Goal: Task Accomplishment & Management: Use online tool/utility

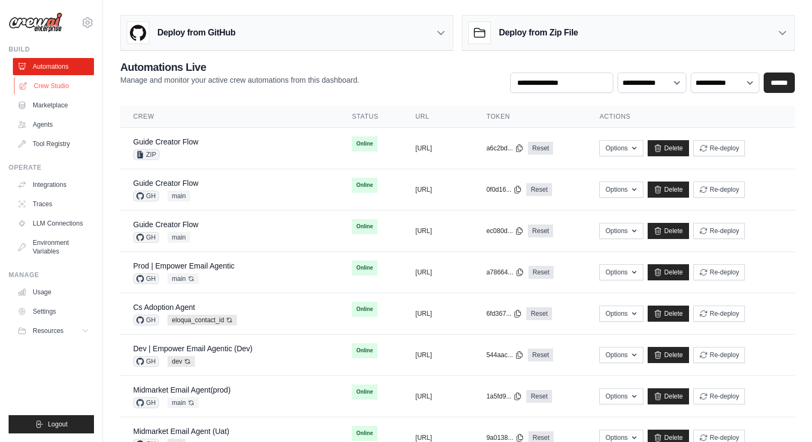
click at [64, 88] on link "Crew Studio" at bounding box center [54, 85] width 81 height 17
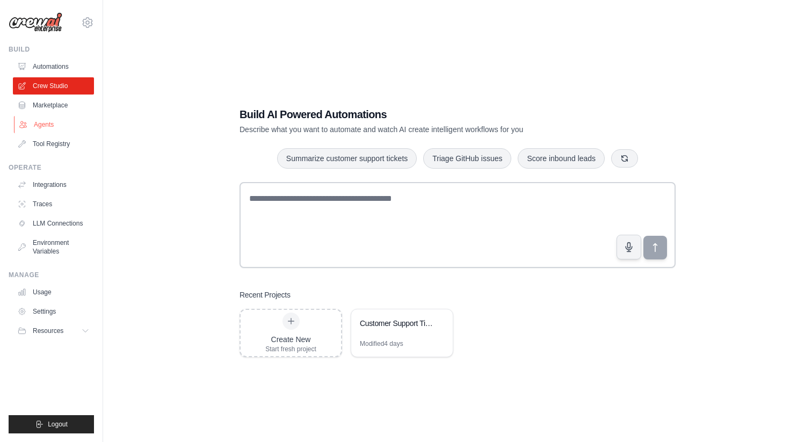
click at [54, 124] on link "Agents" at bounding box center [54, 124] width 81 height 17
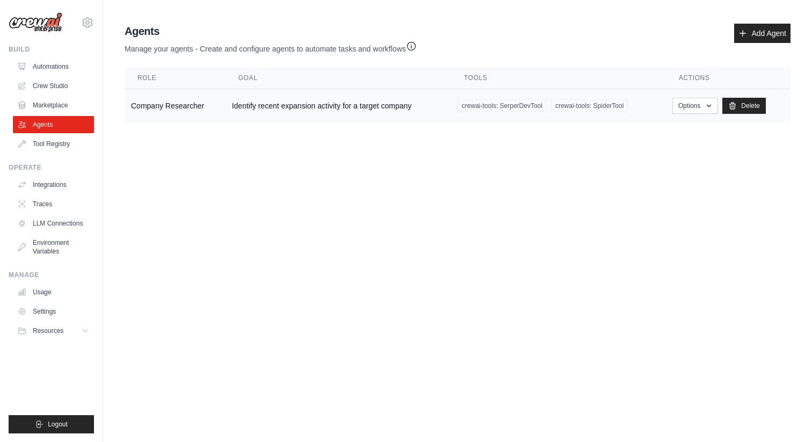
click at [405, 106] on td "Identify recent expansion activity for a target company" at bounding box center [337, 106] width 225 height 34
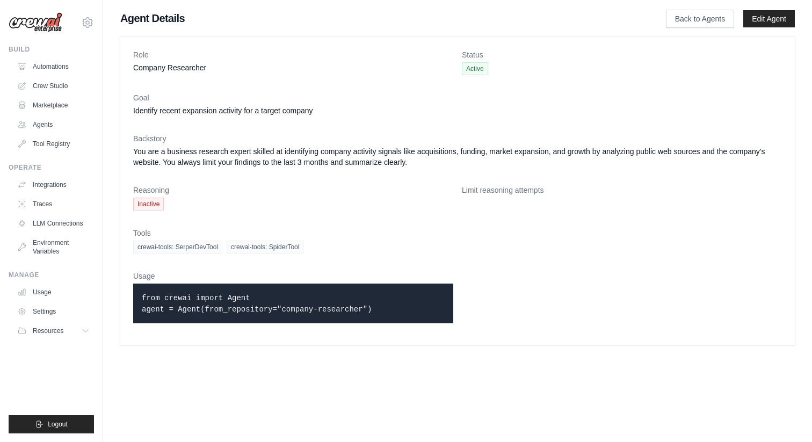
click at [237, 303] on p "from crewai import Agent agent = Agent(from_repository="company-researcher")" at bounding box center [293, 303] width 303 height 23
drag, startPoint x: 141, startPoint y: 296, endPoint x: 380, endPoint y: 312, distance: 239.4
click at [380, 312] on div "from crewai import Agent agent = Agent(from_repository="company-researcher")" at bounding box center [293, 303] width 320 height 40
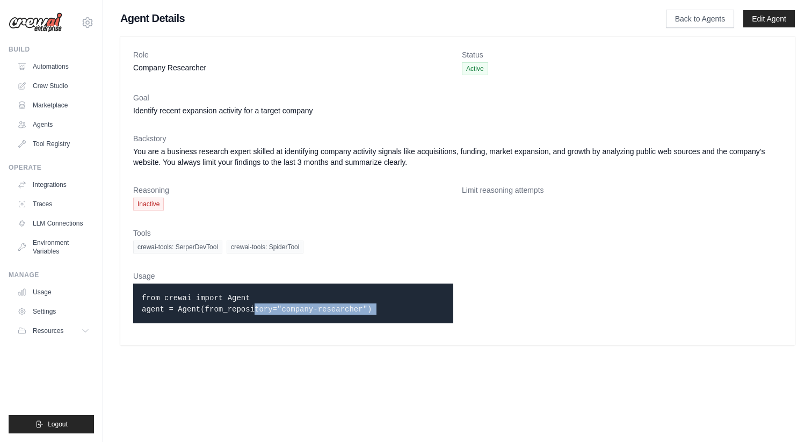
copy code "from crewai import Agent agent = Agent(from_repository="company-researcher")"
click at [757, 16] on link "Edit Agent" at bounding box center [769, 18] width 52 height 17
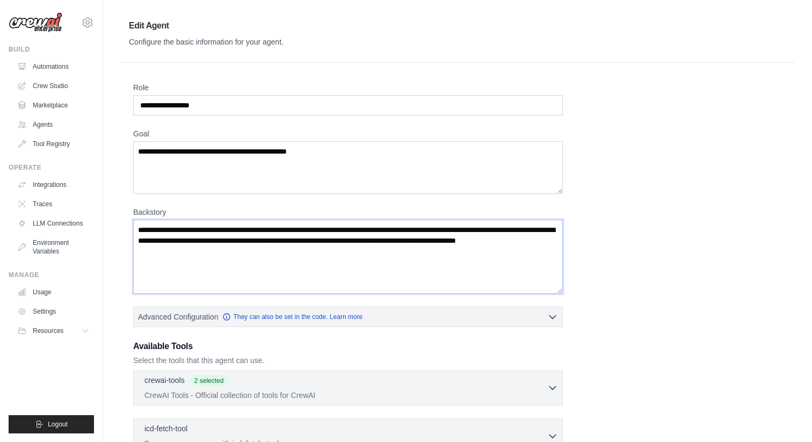
click at [238, 257] on textarea "**********" at bounding box center [347, 257] width 429 height 74
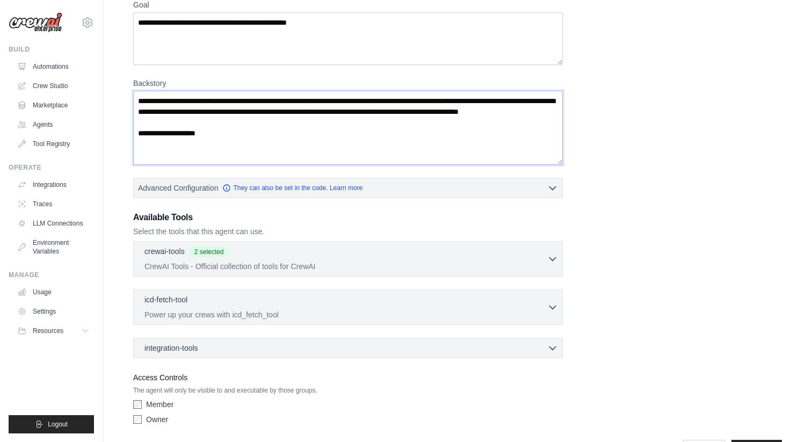
scroll to position [164, 0]
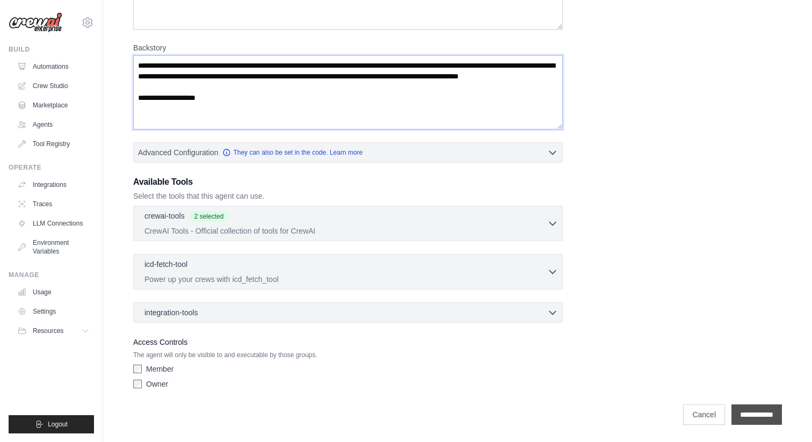
type textarea "**********"
click at [744, 413] on input "**********" at bounding box center [756, 414] width 50 height 20
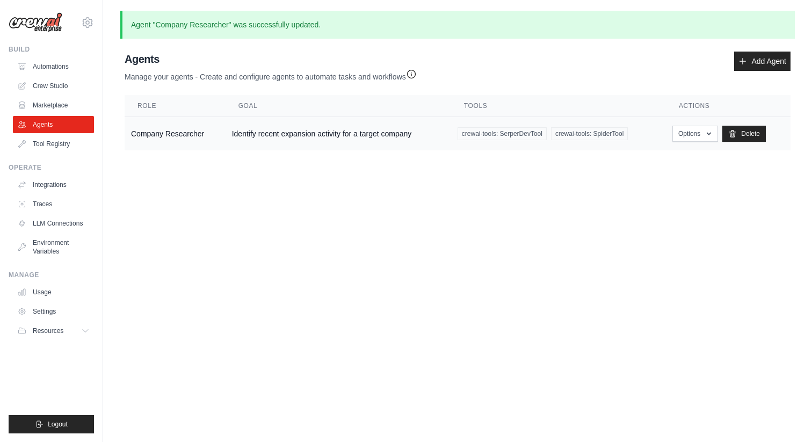
click at [366, 136] on td "Identify recent expansion activity for a target company" at bounding box center [337, 134] width 225 height 34
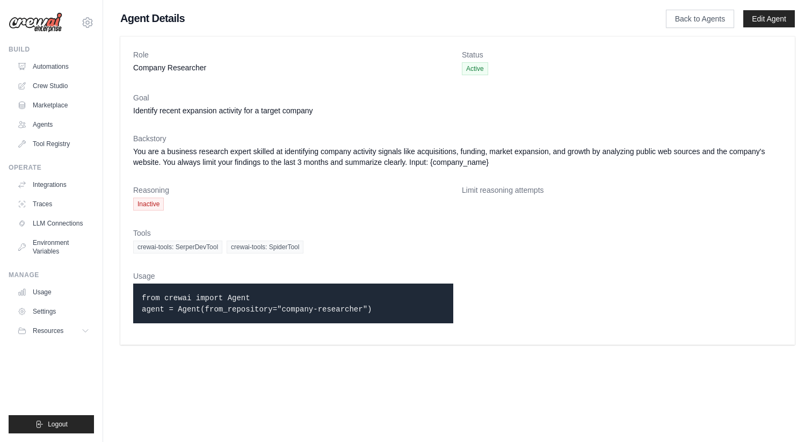
click at [463, 161] on dd "You are a business research expert skilled at identifying company activity sign…" at bounding box center [457, 156] width 648 height 21
click at [54, 63] on link "Automations" at bounding box center [54, 66] width 81 height 17
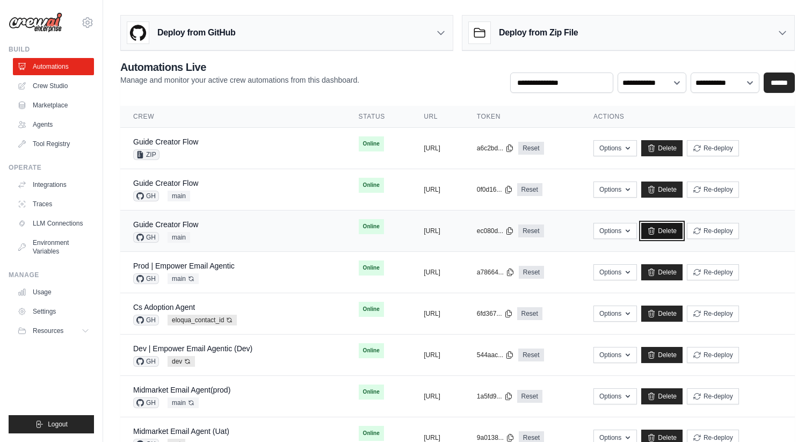
click at [682, 231] on link "Delete" at bounding box center [661, 231] width 41 height 16
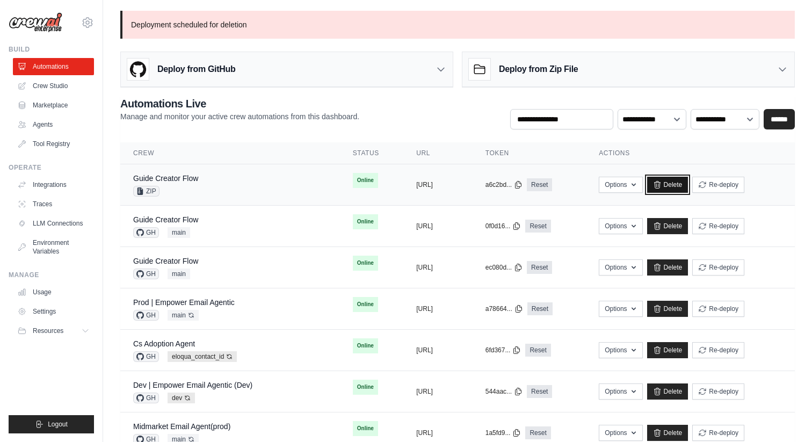
click at [688, 184] on link "Delete" at bounding box center [667, 185] width 41 height 16
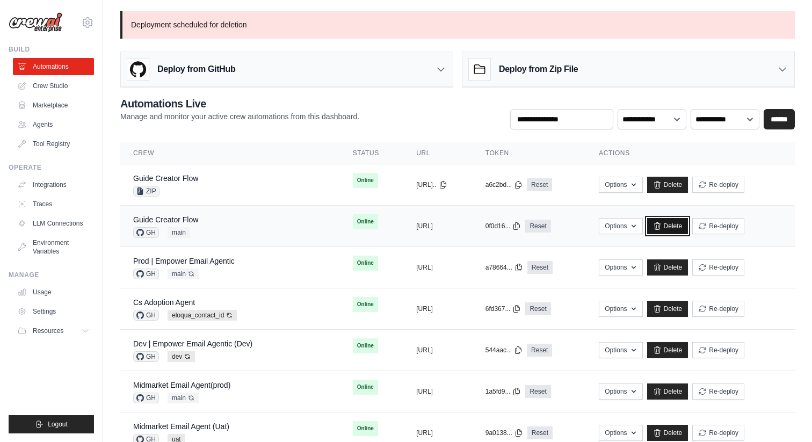
click at [661, 224] on icon at bounding box center [657, 226] width 9 height 9
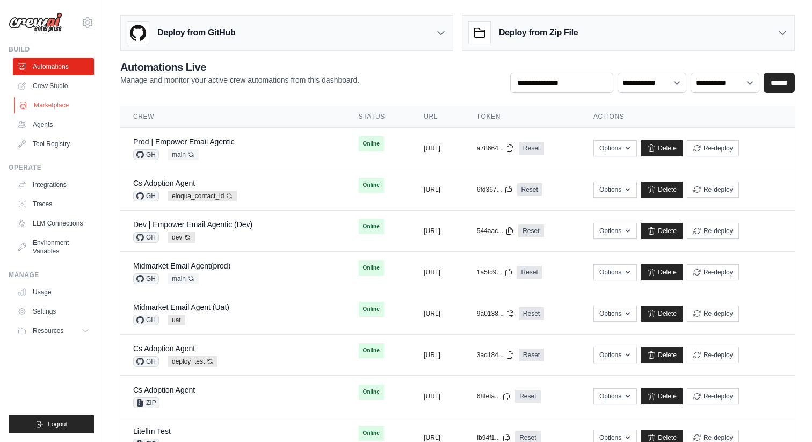
click at [67, 104] on link "Marketplace" at bounding box center [54, 105] width 81 height 17
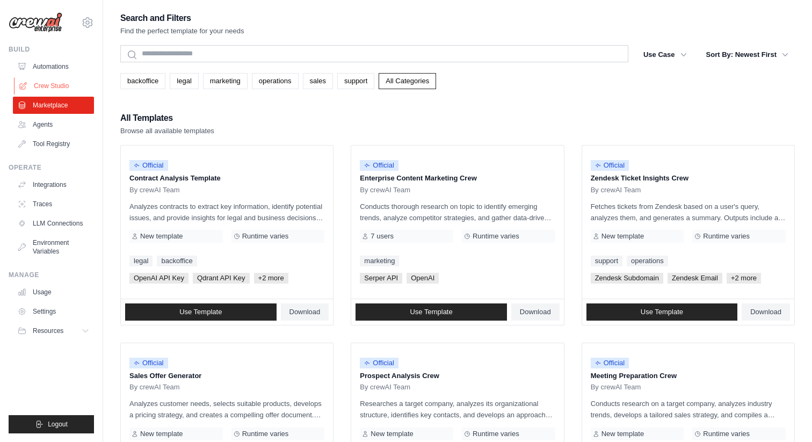
click at [67, 89] on link "Crew Studio" at bounding box center [54, 85] width 81 height 17
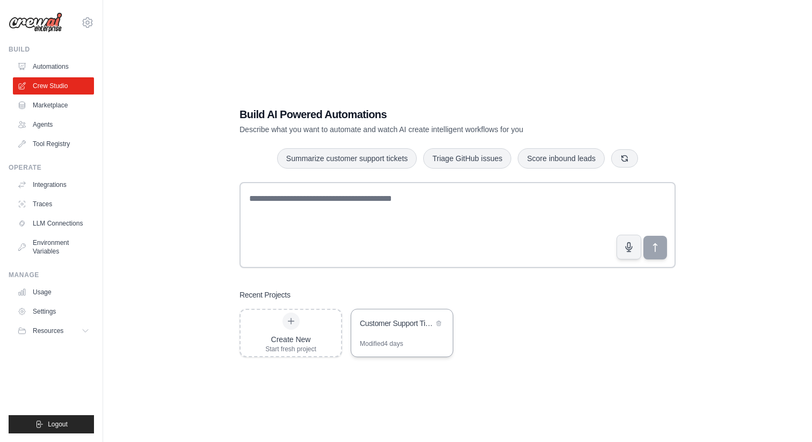
click at [419, 318] on div "Customer Support Ticket Automation" at bounding box center [397, 323] width 74 height 11
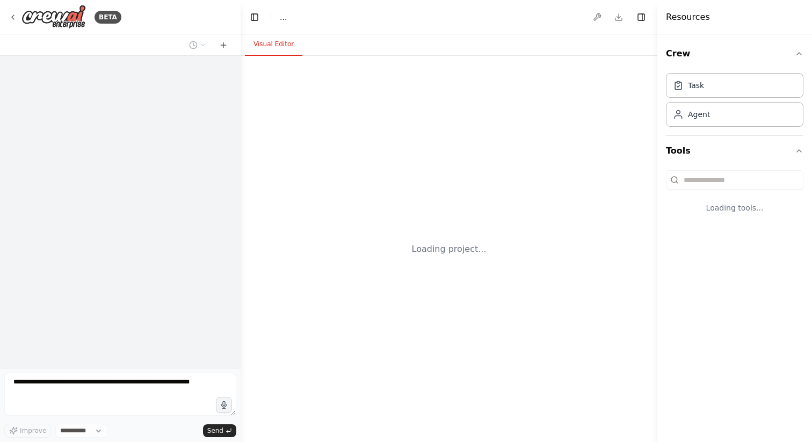
select select "****"
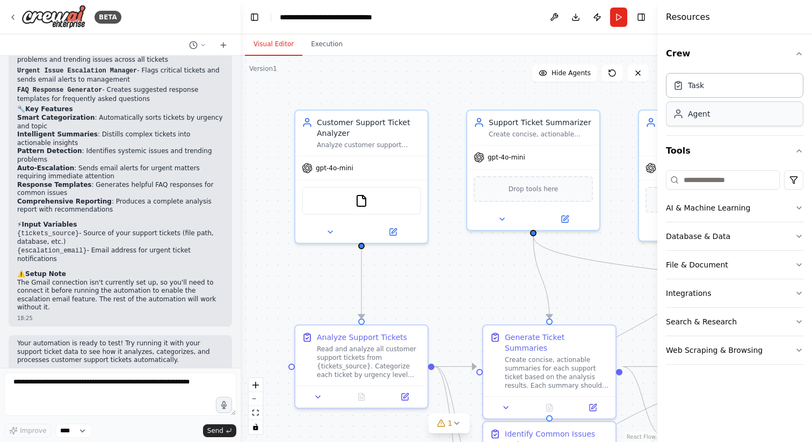
click at [719, 119] on div "Agent" at bounding box center [734, 113] width 137 height 25
click at [770, 211] on button "AI & Machine Learning" at bounding box center [734, 208] width 137 height 28
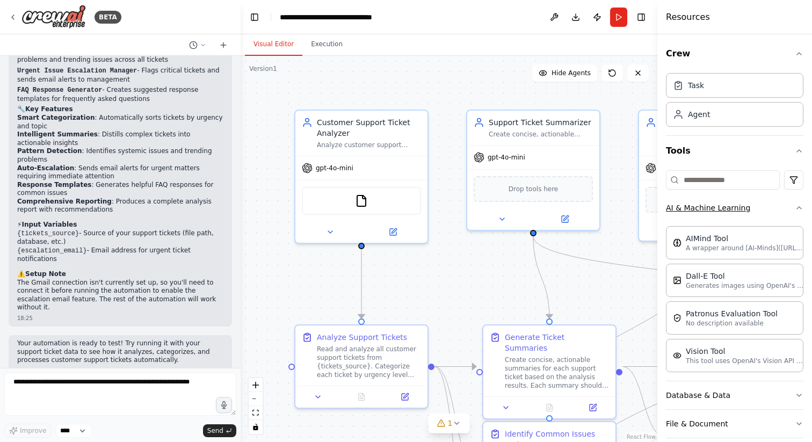
click at [770, 211] on button "AI & Machine Learning" at bounding box center [734, 208] width 137 height 28
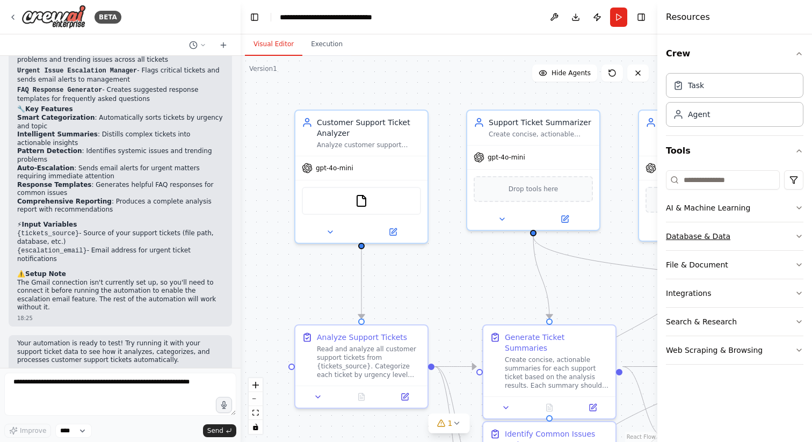
click at [757, 243] on button "Database & Data" at bounding box center [734, 236] width 137 height 28
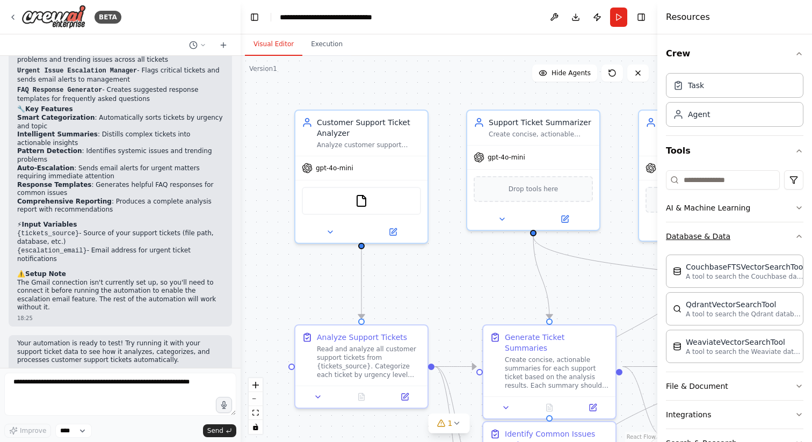
click at [757, 243] on button "Database & Data" at bounding box center [734, 236] width 137 height 28
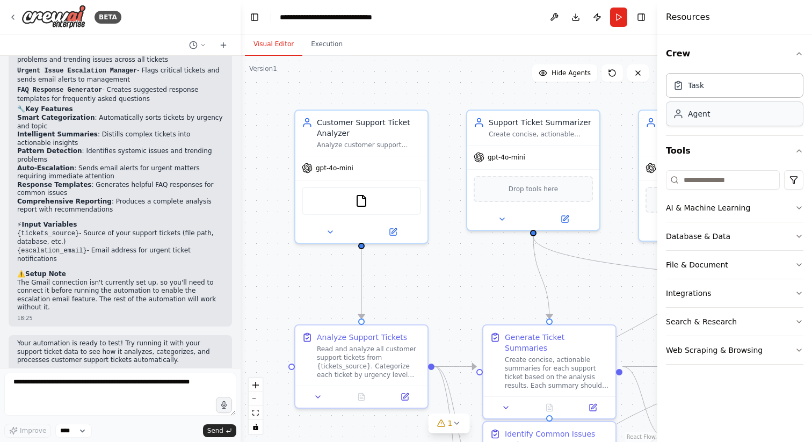
click at [732, 122] on div "Agent" at bounding box center [734, 113] width 137 height 25
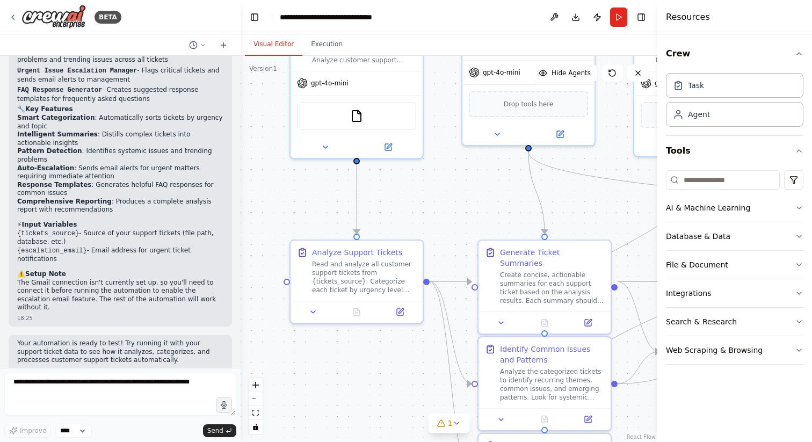
drag, startPoint x: 419, startPoint y: 291, endPoint x: 422, endPoint y: 172, distance: 119.8
click at [422, 172] on div ".deletable-edge-delete-btn { width: 20px; height: 20px; border: 0px solid #ffff…" at bounding box center [448, 249] width 417 height 386
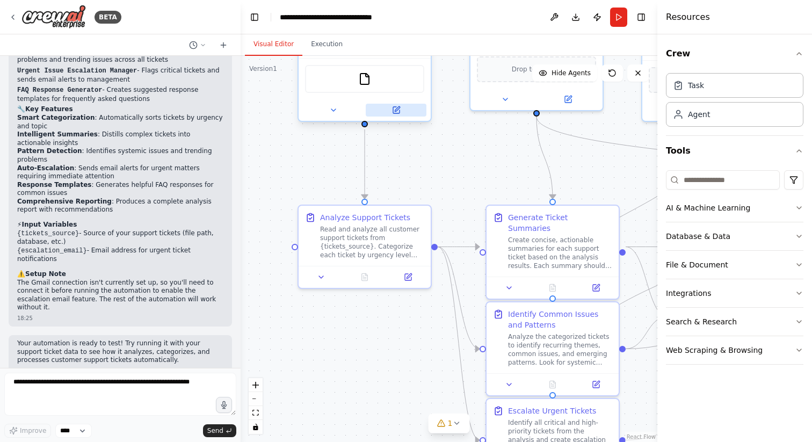
click at [396, 112] on icon at bounding box center [396, 110] width 6 height 6
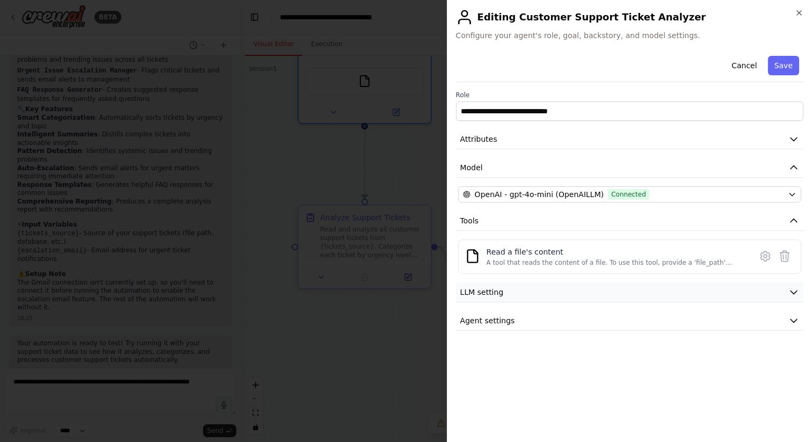
click at [508, 294] on button "LLM setting" at bounding box center [629, 292] width 347 height 20
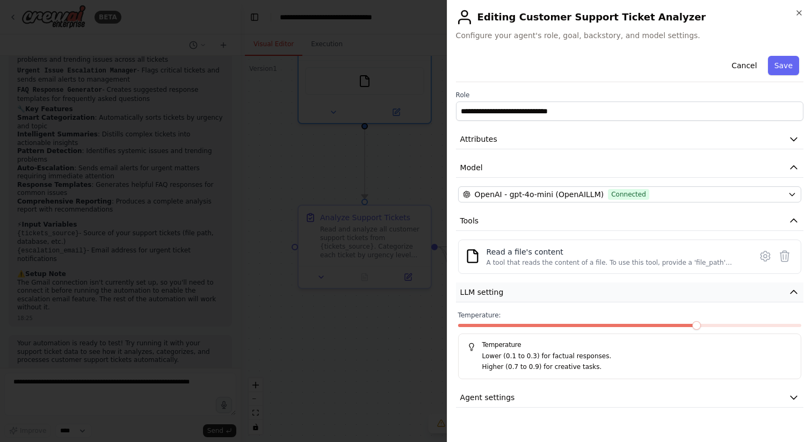
click at [508, 294] on button "LLM setting" at bounding box center [629, 292] width 347 height 20
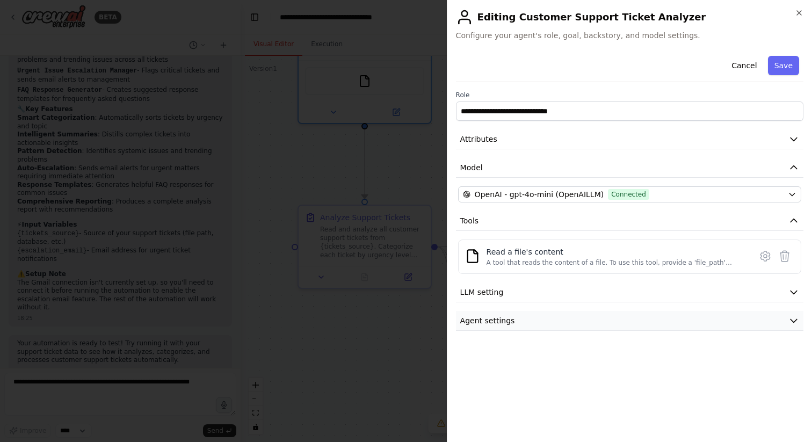
click at [501, 318] on span "Agent settings" at bounding box center [487, 320] width 55 height 11
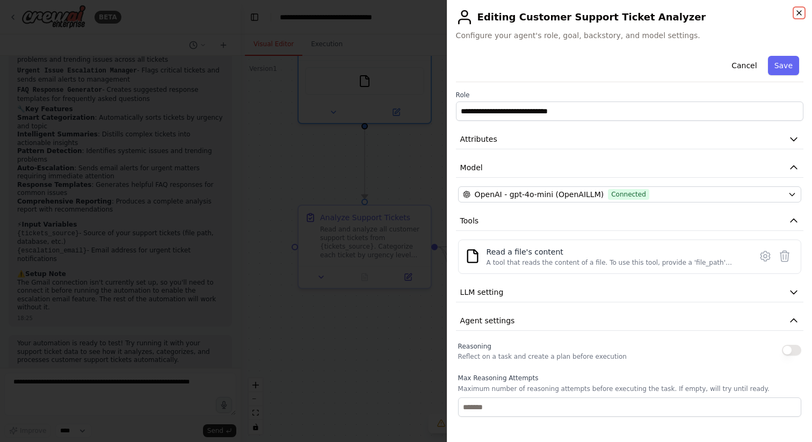
click at [798, 10] on icon "button" at bounding box center [798, 13] width 9 height 9
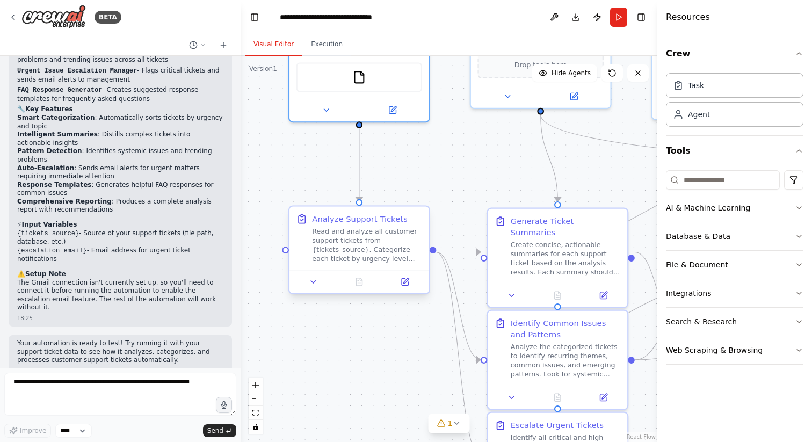
click at [362, 240] on div "Read and analyze all customer support tickets from {tickets_source}. Categorize…" at bounding box center [367, 245] width 110 height 37
click at [404, 285] on icon at bounding box center [405, 282] width 7 height 7
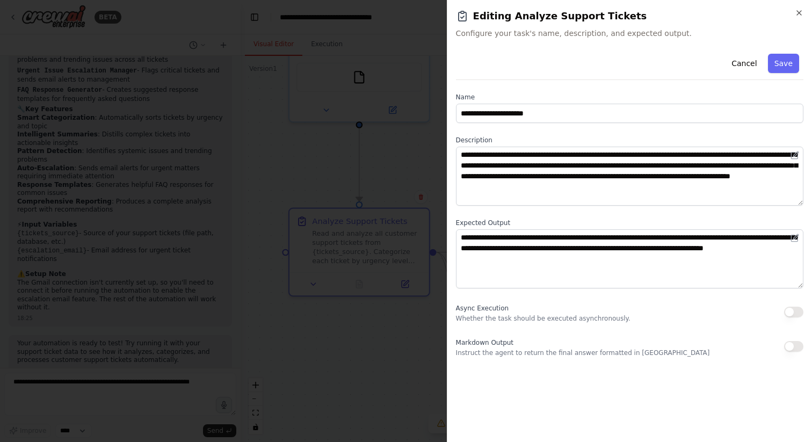
click at [796, 7] on div "**********" at bounding box center [629, 221] width 365 height 442
click at [796, 12] on icon "button" at bounding box center [798, 13] width 9 height 9
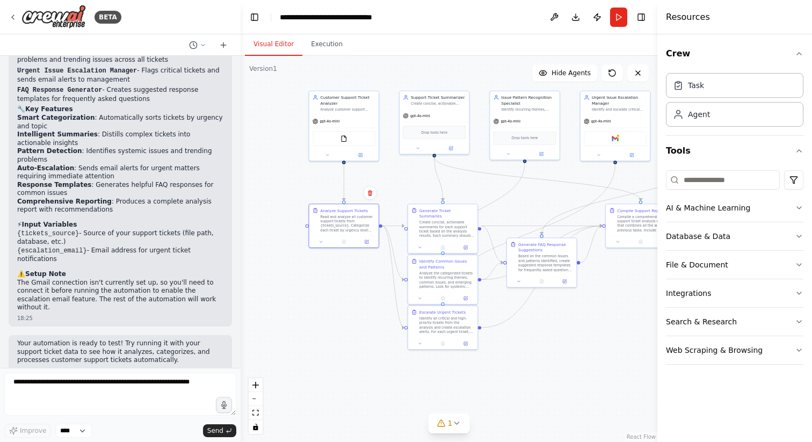
drag, startPoint x: 469, startPoint y: 332, endPoint x: 376, endPoint y: 349, distance: 94.4
click at [377, 349] on div ".deletable-edge-delete-btn { width: 20px; height: 20px; border: 0px solid #ffff…" at bounding box center [448, 249] width 417 height 386
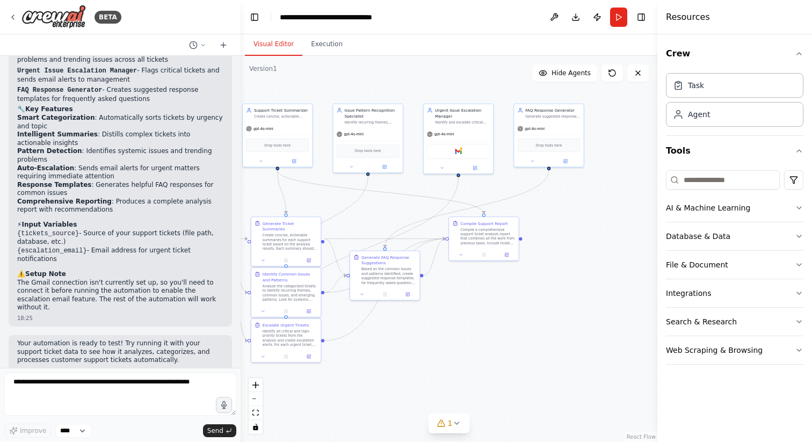
drag, startPoint x: 583, startPoint y: 351, endPoint x: 400, endPoint y: 358, distance: 182.7
click at [401, 358] on div ".deletable-edge-delete-btn { width: 20px; height: 20px; border: 0px solid #ffff…" at bounding box center [448, 249] width 417 height 386
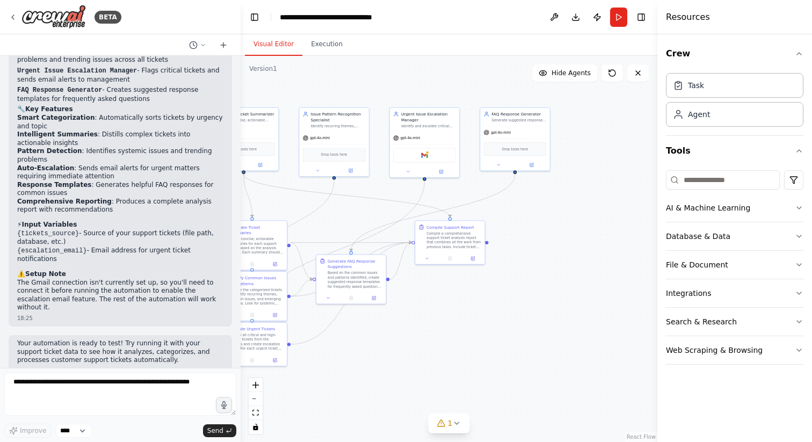
click at [599, 132] on div ".deletable-edge-delete-btn { width: 20px; height: 20px; border: 0px solid #ffff…" at bounding box center [448, 249] width 417 height 386
click at [345, 57] on div ".deletable-edge-delete-btn { width: 20px; height: 20px; border: 0px solid #ffff…" at bounding box center [448, 249] width 417 height 386
click at [332, 50] on button "Execution" at bounding box center [326, 44] width 49 height 23
click at [277, 47] on button "Visual Editor" at bounding box center [273, 44] width 57 height 23
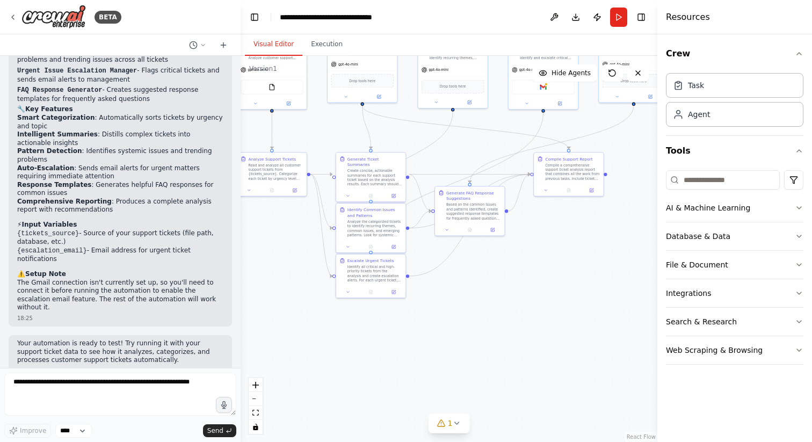
drag, startPoint x: 495, startPoint y: 329, endPoint x: 615, endPoint y: 260, distance: 137.3
click at [615, 260] on div ".deletable-edge-delete-btn { width: 20px; height: 20px; border: 0px solid #ffff…" at bounding box center [448, 249] width 417 height 386
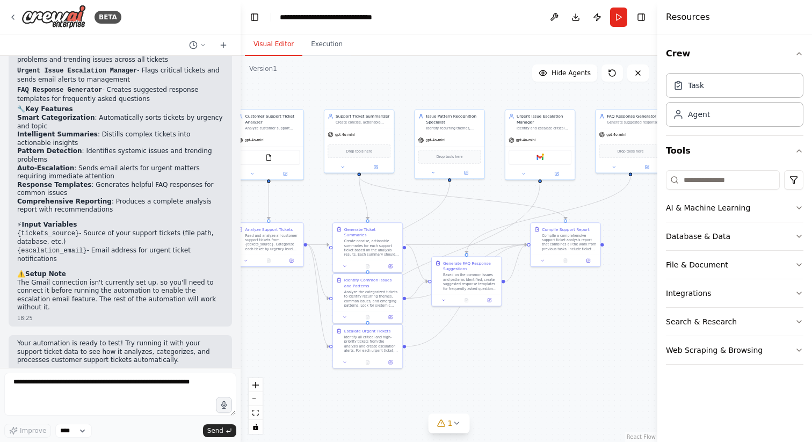
drag, startPoint x: 506, startPoint y: 300, endPoint x: 481, endPoint y: 415, distance: 117.6
click at [481, 415] on div ".deletable-edge-delete-btn { width: 20px; height: 20px; border: 0px solid #ffff…" at bounding box center [448, 249] width 417 height 386
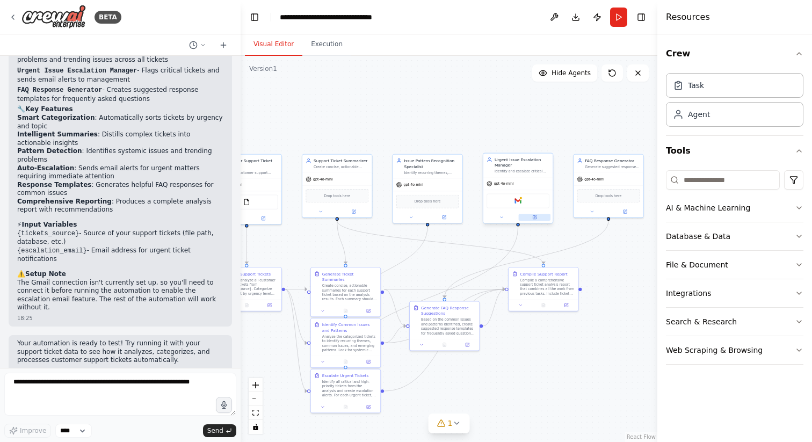
click at [534, 219] on icon at bounding box center [534, 217] width 4 height 4
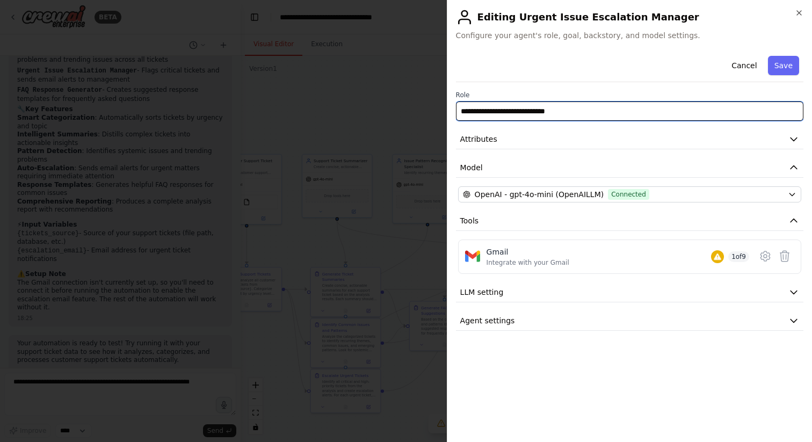
click at [578, 116] on input "**********" at bounding box center [629, 110] width 347 height 19
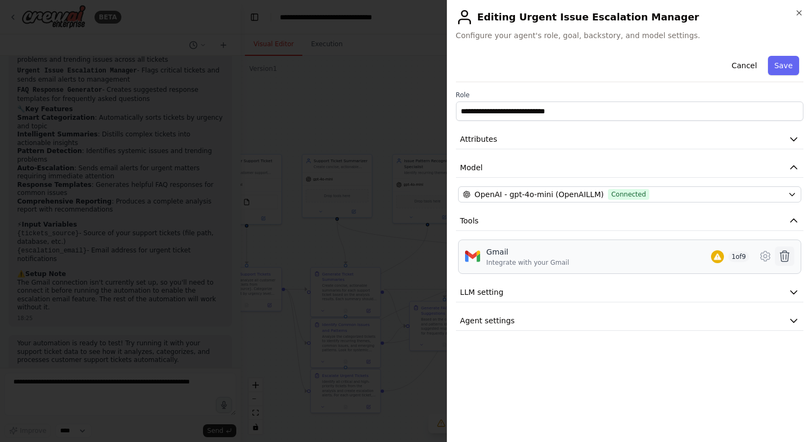
click at [784, 252] on icon at bounding box center [784, 256] width 9 height 11
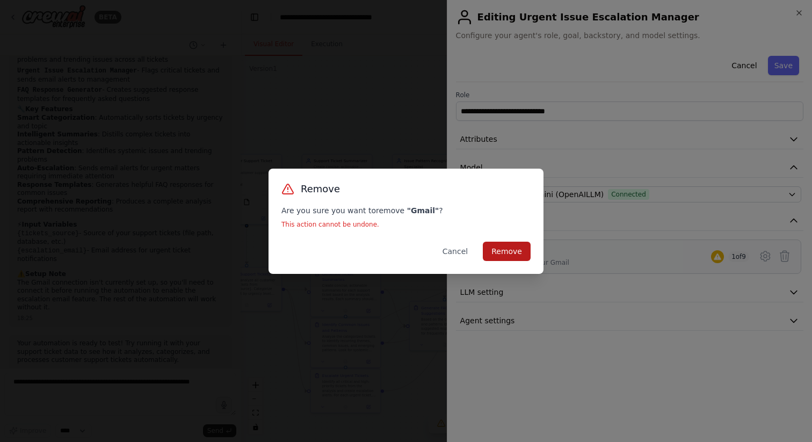
click at [527, 252] on button "Remove" at bounding box center [507, 251] width 48 height 19
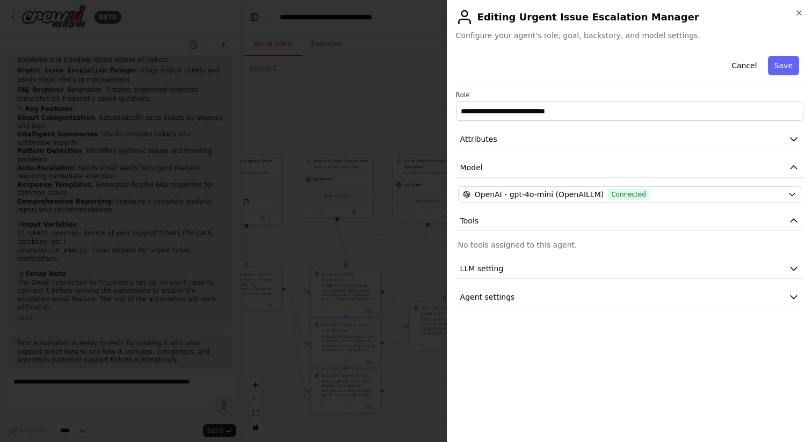
click at [803, 16] on div "**********" at bounding box center [629, 221] width 365 height 442
click at [801, 11] on icon "button" at bounding box center [798, 13] width 9 height 9
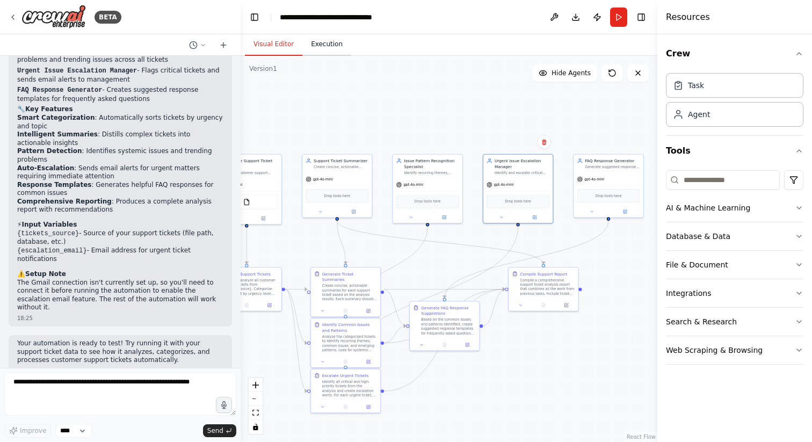
click at [316, 45] on button "Execution" at bounding box center [326, 44] width 49 height 23
click at [286, 47] on button "Visual Editor" at bounding box center [273, 44] width 57 height 23
click at [615, 23] on button "Run" at bounding box center [618, 17] width 17 height 19
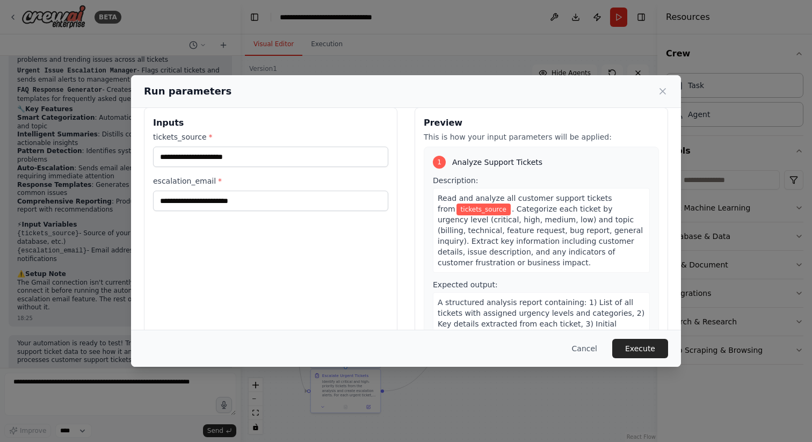
scroll to position [14, 0]
click at [289, 167] on div "tickets_source * escalation_email *" at bounding box center [270, 170] width 235 height 79
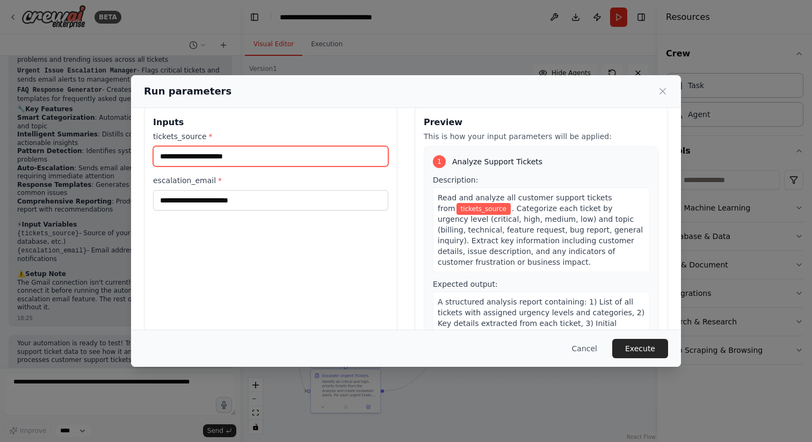
click at [303, 151] on input "tickets_source *" at bounding box center [270, 156] width 235 height 20
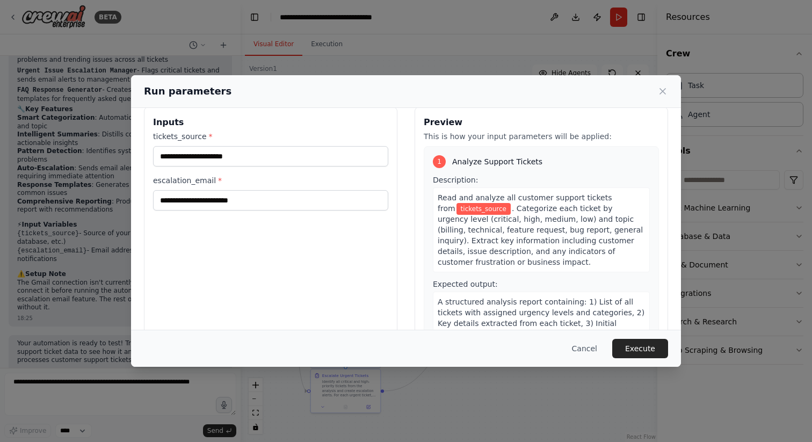
click at [278, 188] on div "escalation_email *" at bounding box center [270, 192] width 235 height 35
click at [275, 199] on input "escalation_email *" at bounding box center [270, 200] width 235 height 20
click at [587, 347] on button "Cancel" at bounding box center [584, 348] width 42 height 19
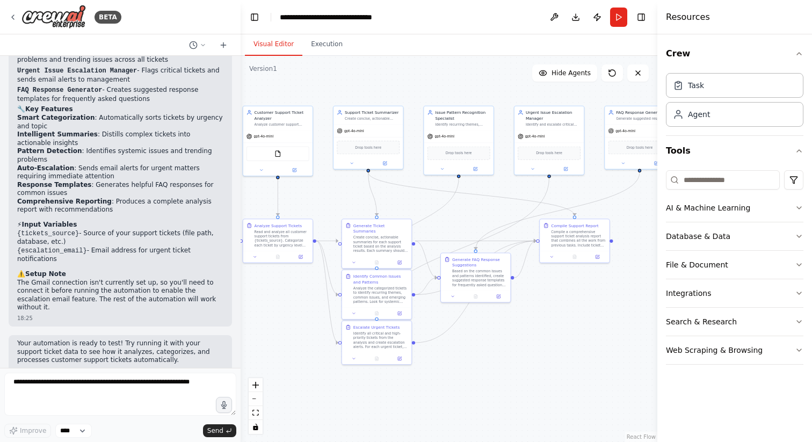
drag, startPoint x: 482, startPoint y: 124, endPoint x: 513, endPoint y: 75, distance: 57.9
click at [513, 75] on div ".deletable-edge-delete-btn { width: 20px; height: 20px; border: 0px solid #ffff…" at bounding box center [448, 249] width 417 height 386
click at [555, 16] on button at bounding box center [553, 17] width 17 height 19
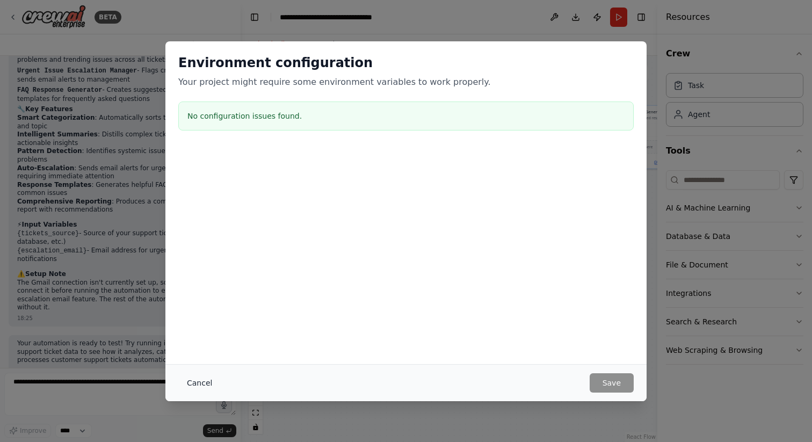
click at [199, 374] on button "Cancel" at bounding box center [199, 382] width 42 height 19
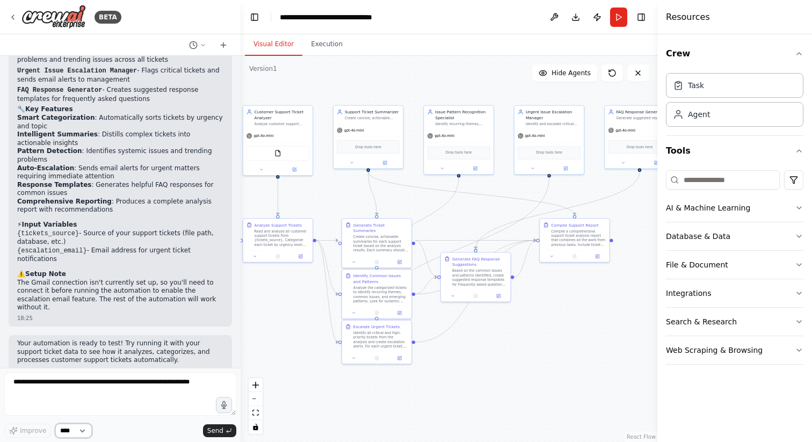
click at [88, 431] on select "****" at bounding box center [73, 431] width 37 height 14
